Goal: Check status: Check status

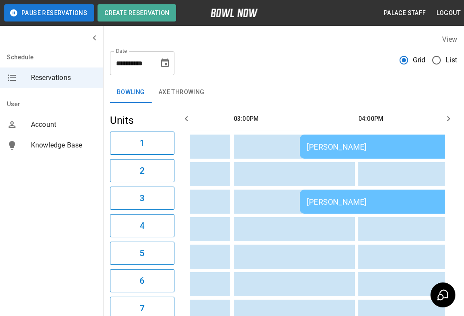
click at [382, 155] on td "[PERSON_NAME]" at bounding box center [423, 146] width 247 height 24
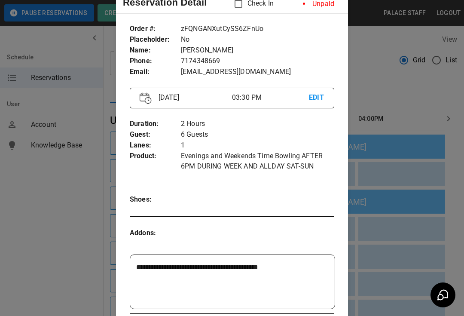
scroll to position [21, 0]
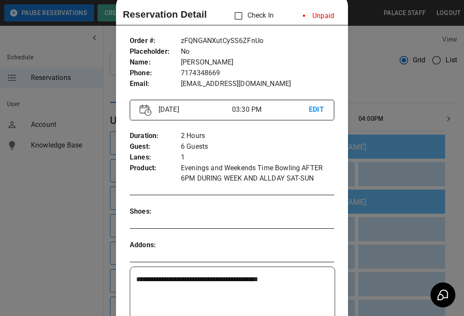
click at [406, 149] on div at bounding box center [232, 158] width 464 height 316
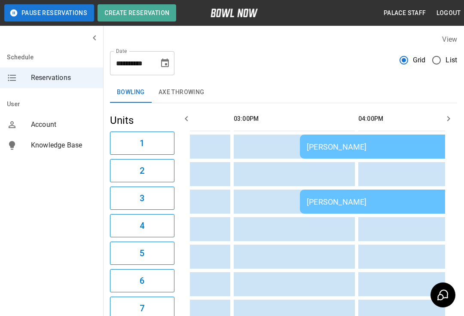
click at [382, 146] on div "[PERSON_NAME]" at bounding box center [424, 146] width 234 height 9
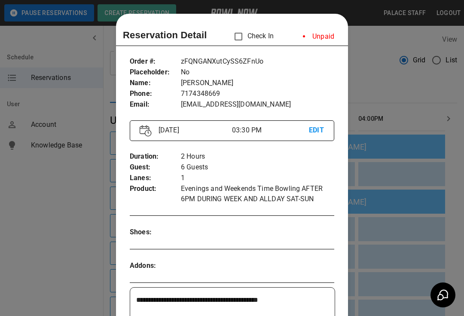
scroll to position [14, 0]
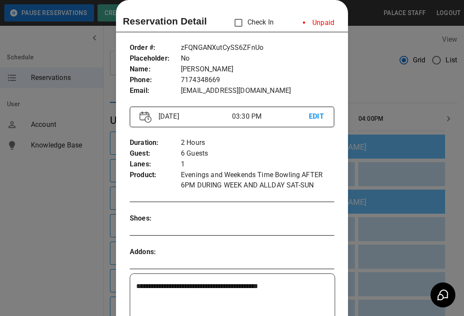
click at [391, 161] on div at bounding box center [232, 158] width 464 height 316
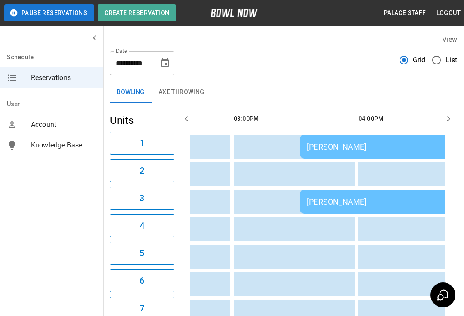
click at [162, 60] on icon "Choose date, selected date is Sep 27, 2025" at bounding box center [165, 62] width 8 height 9
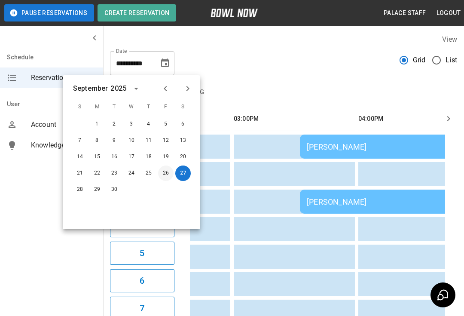
click at [163, 167] on button "26" at bounding box center [165, 172] width 15 height 15
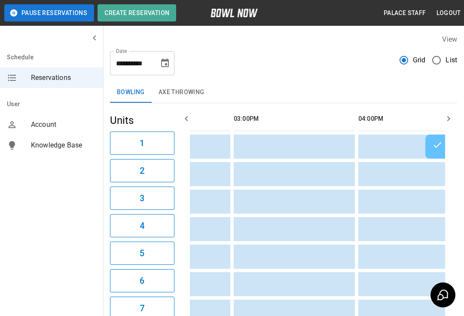
scroll to position [0, 258]
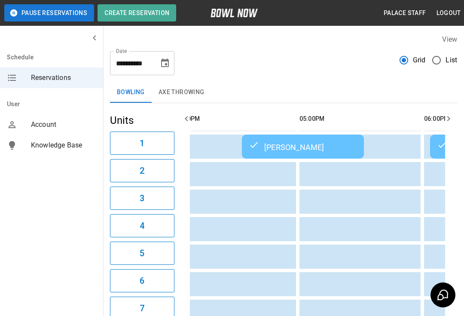
click at [304, 148] on div "[PERSON_NAME]" at bounding box center [303, 146] width 108 height 10
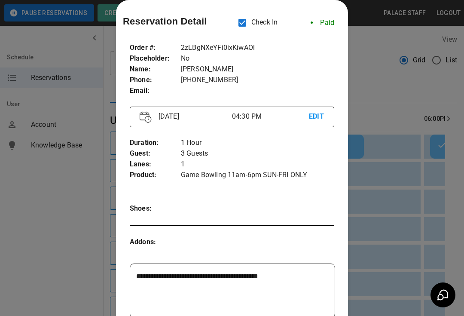
click at [393, 181] on div at bounding box center [232, 158] width 464 height 316
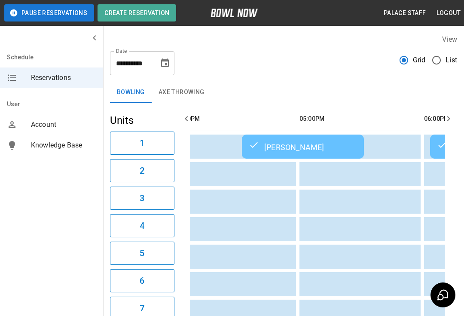
click at [171, 65] on button "Choose date, selected date is Sep 26, 2025" at bounding box center [164, 63] width 17 height 17
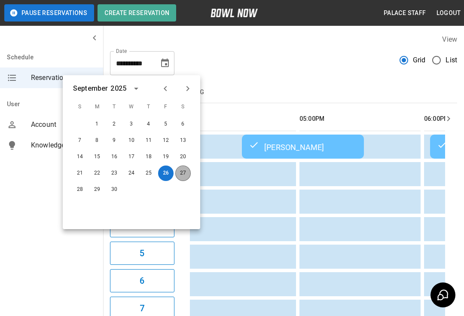
click at [189, 170] on button "27" at bounding box center [182, 172] width 15 height 15
type input "**********"
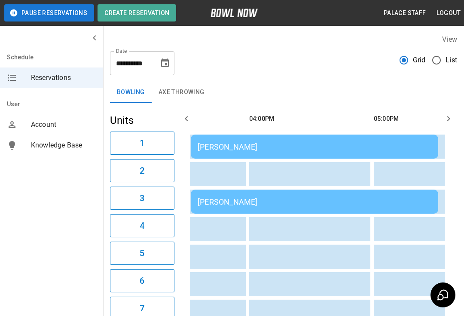
scroll to position [0, 558]
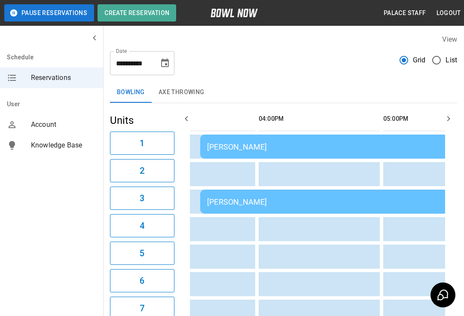
click at [324, 154] on td "[PERSON_NAME]" at bounding box center [323, 146] width 247 height 24
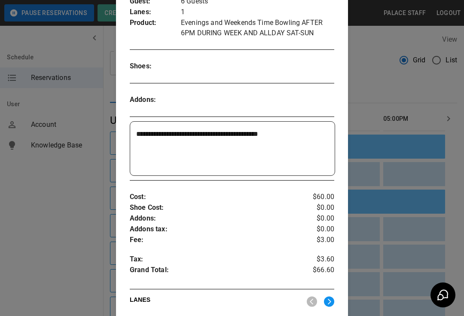
scroll to position [176, 0]
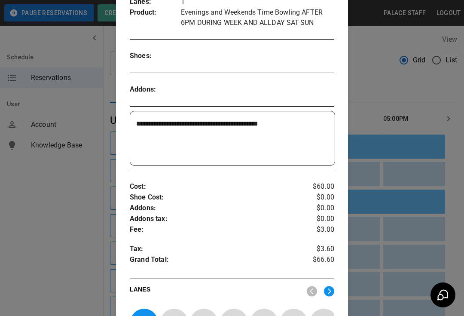
click at [373, 103] on div at bounding box center [232, 158] width 464 height 316
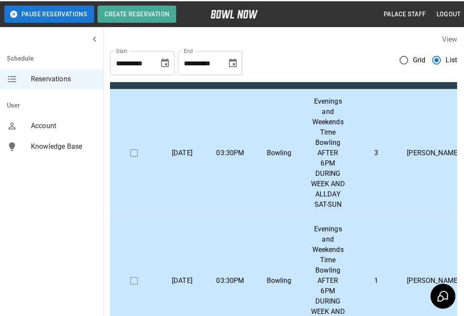
scroll to position [0, 0]
